Goal: Check status: Check status

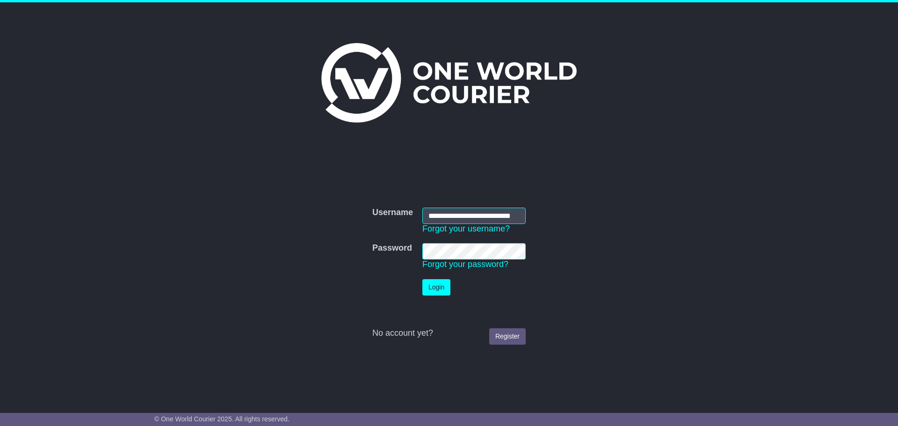
click at [430, 277] on td "Login" at bounding box center [474, 288] width 113 height 26
click at [433, 290] on button "Login" at bounding box center [436, 287] width 28 height 16
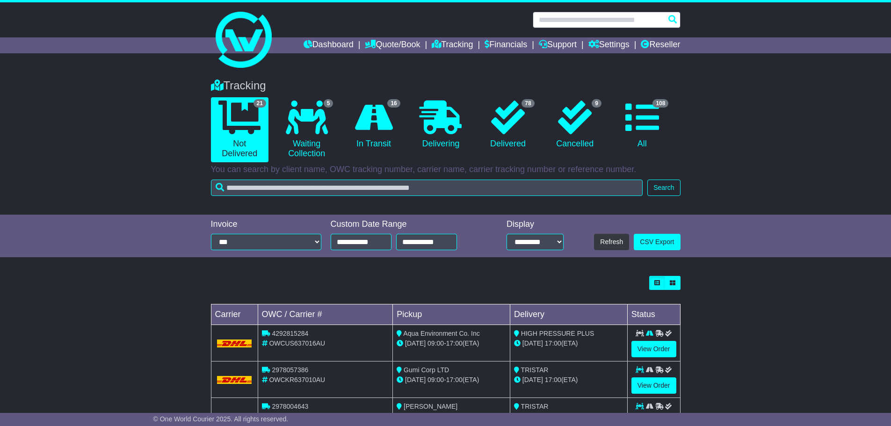
click at [599, 19] on input "text" at bounding box center [607, 20] width 148 height 16
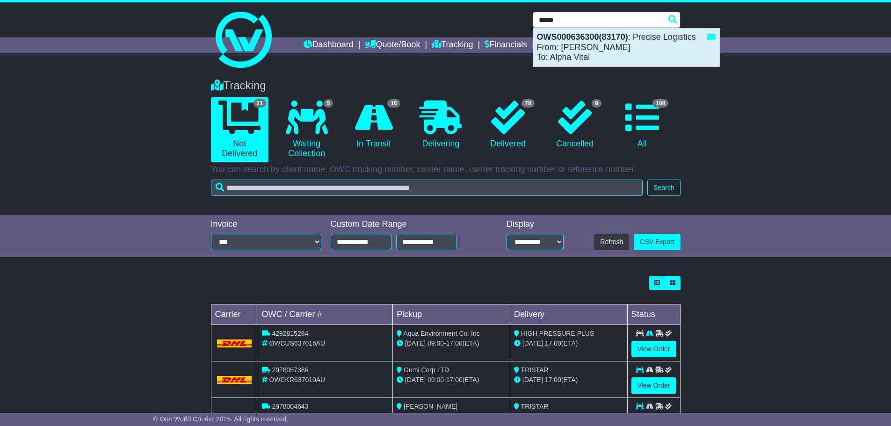
click at [612, 56] on div "OWS000636300(83170) : Precise Logistics From: [PERSON_NAME] To: Alpha Vital" at bounding box center [626, 48] width 186 height 38
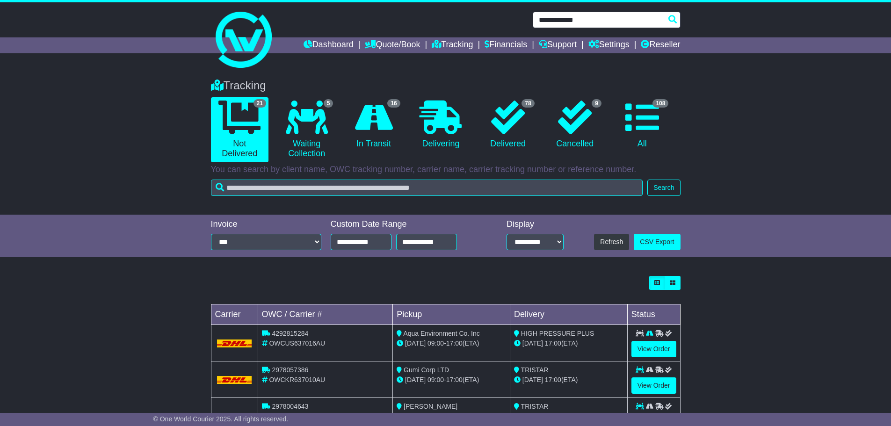
type input "**********"
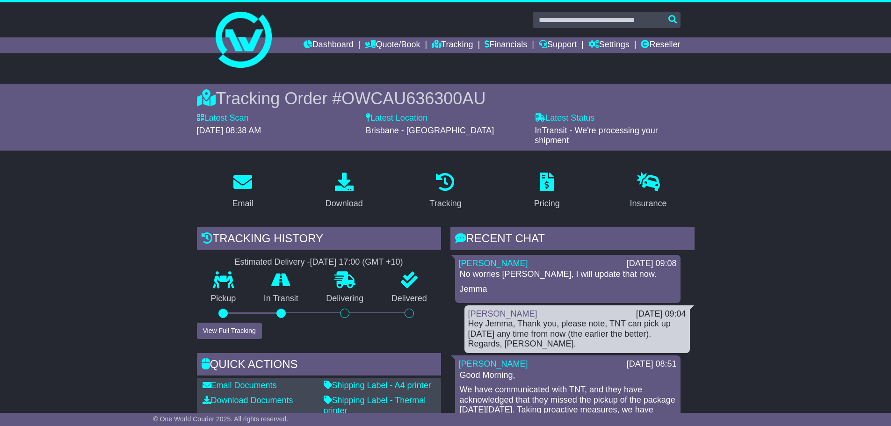
click at [351, 93] on span "OWCAU636300AU" at bounding box center [413, 98] width 144 height 19
copy span "OWCAU636300AU"
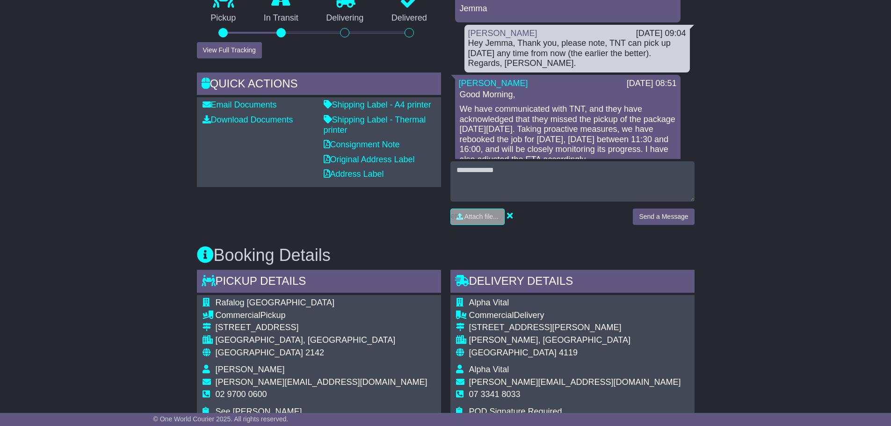
scroll to position [515, 0]
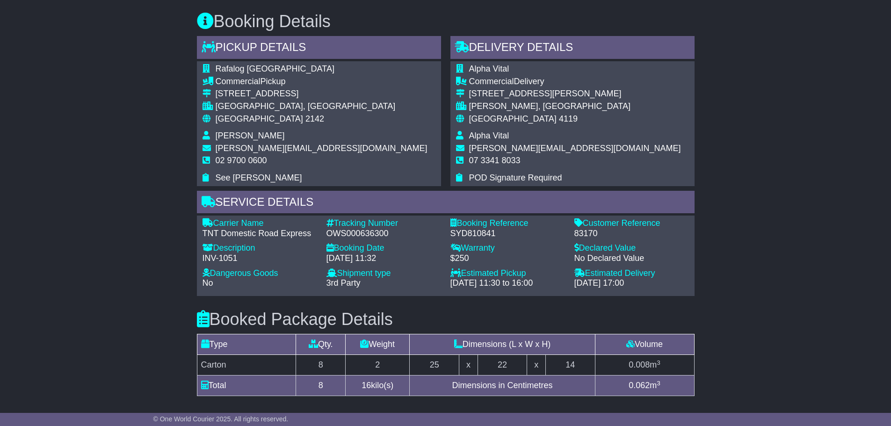
click at [584, 234] on div "83170" at bounding box center [631, 234] width 115 height 10
copy div "83170"
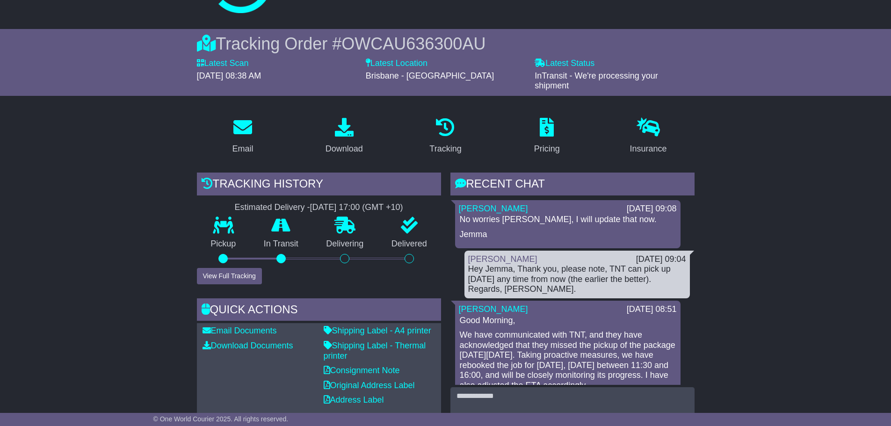
scroll to position [0, 0]
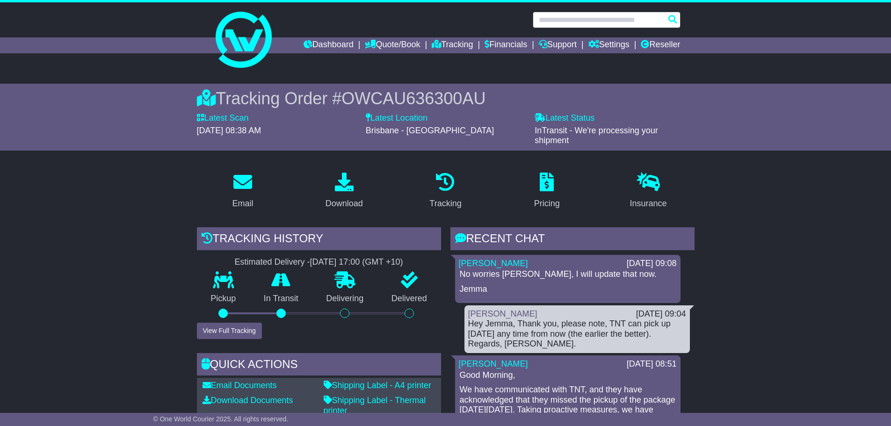
click at [572, 23] on input "text" at bounding box center [607, 20] width 148 height 16
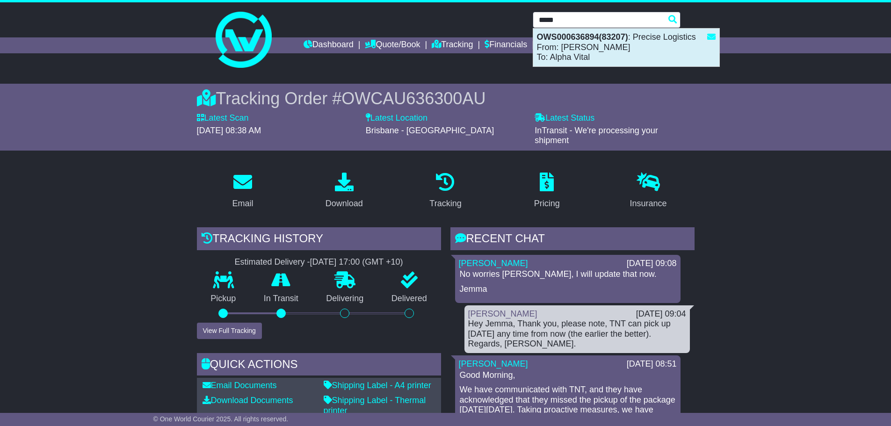
click at [580, 37] on strong "OWS000636894(83207)" at bounding box center [582, 36] width 91 height 9
type input "**********"
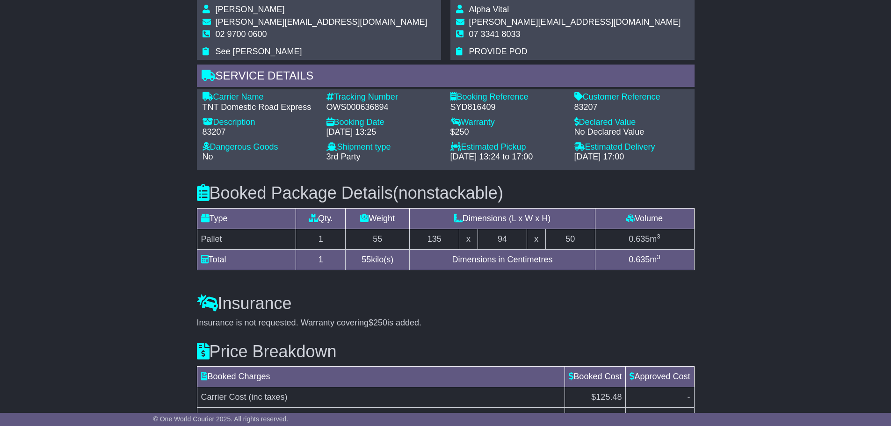
scroll to position [580, 0]
